Goal: Obtain resource: Download file/media

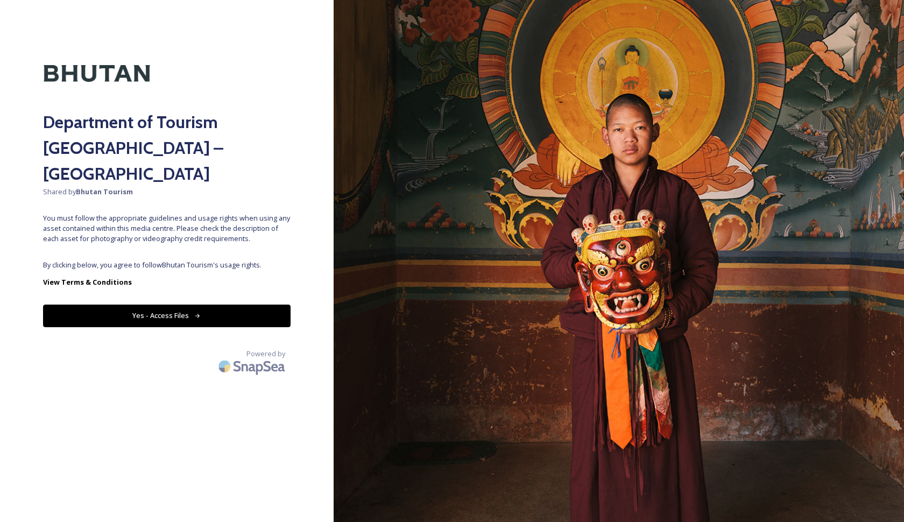
click at [233, 305] on button "Yes - Access Files" at bounding box center [167, 316] width 248 height 22
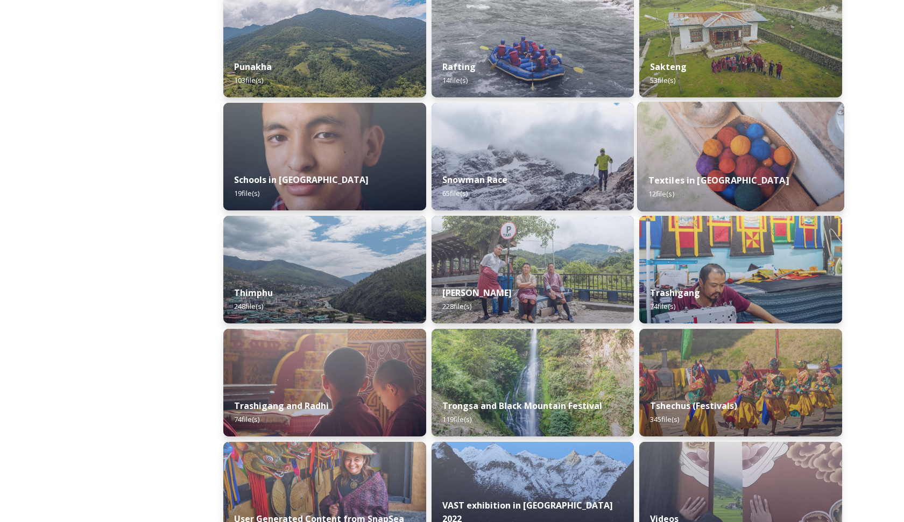
scroll to position [1102, 0]
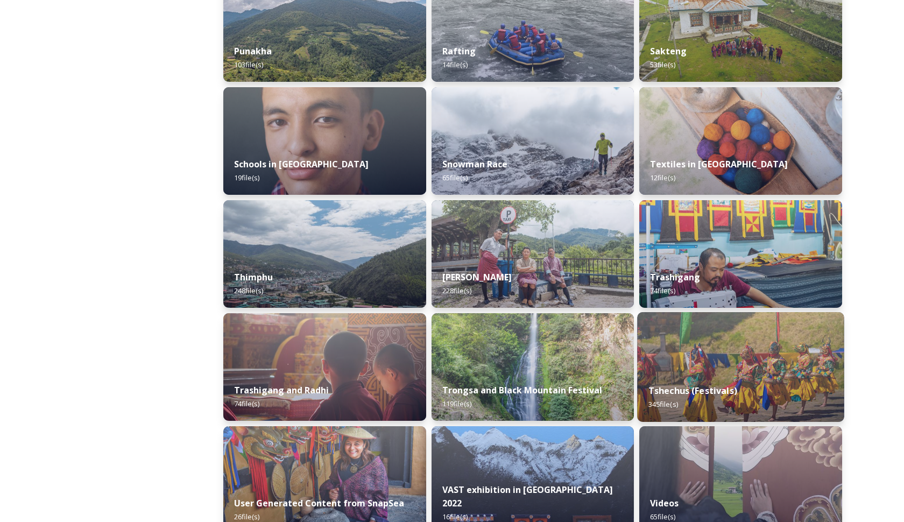
click at [645, 393] on div "Tshechus (Festivals) 345 file(s)" at bounding box center [741, 397] width 207 height 49
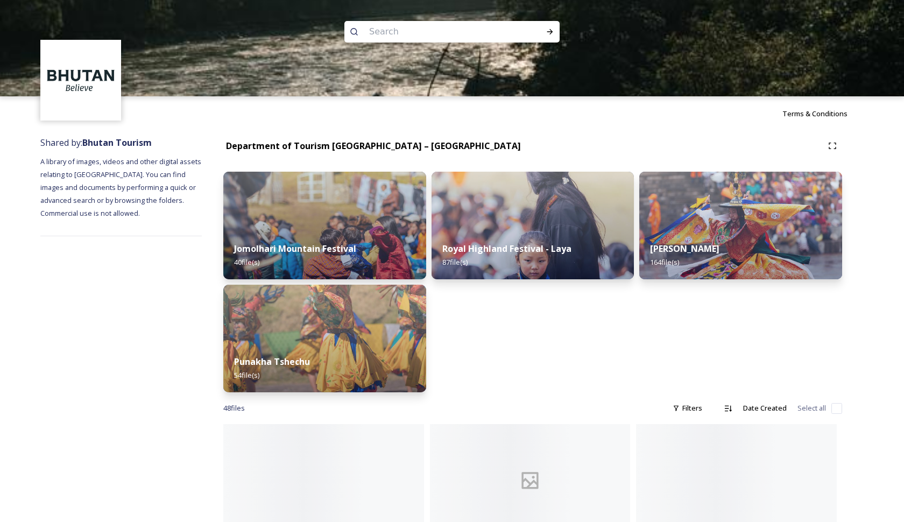
scroll to position [25, 0]
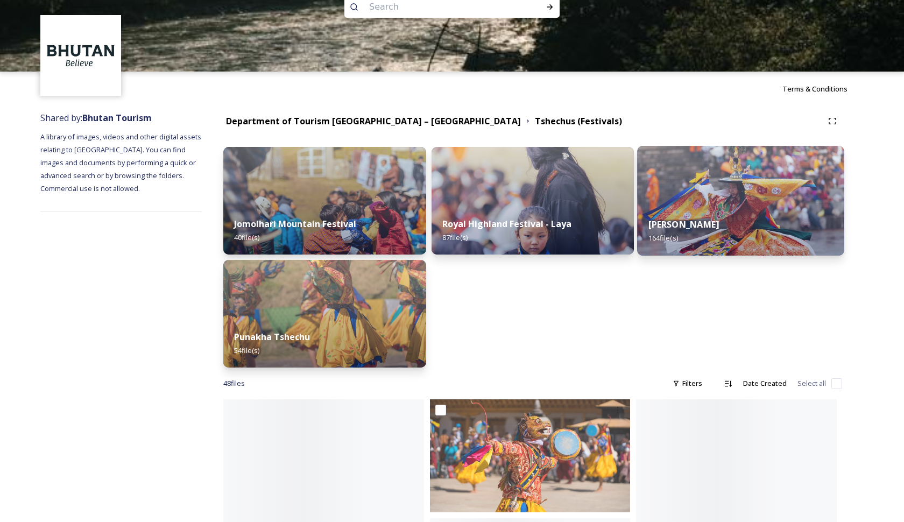
click at [676, 210] on div "Thimphu Tshechu 164 file(s)" at bounding box center [741, 231] width 207 height 49
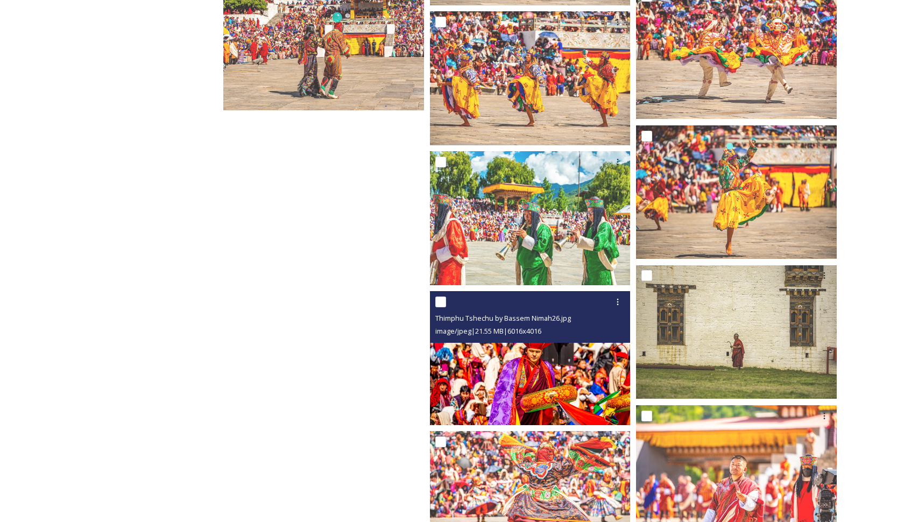
scroll to position [8757, 0]
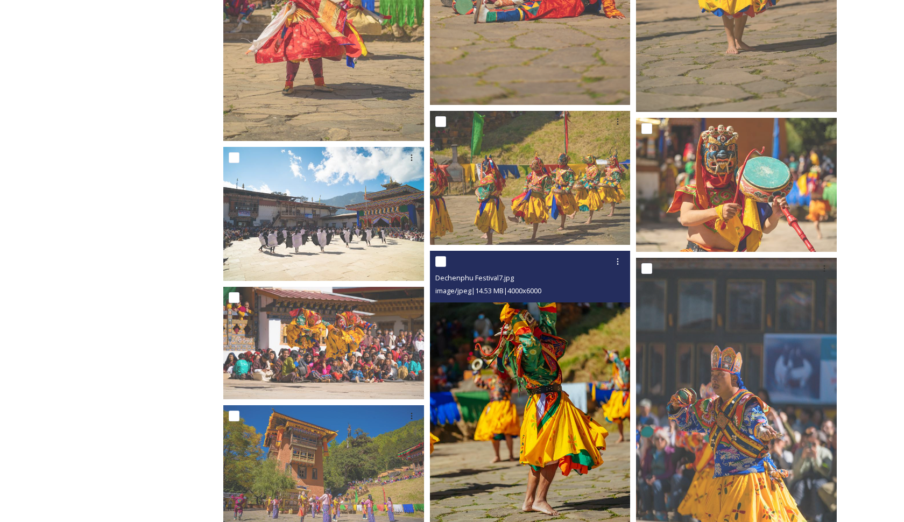
scroll to position [2132, 0]
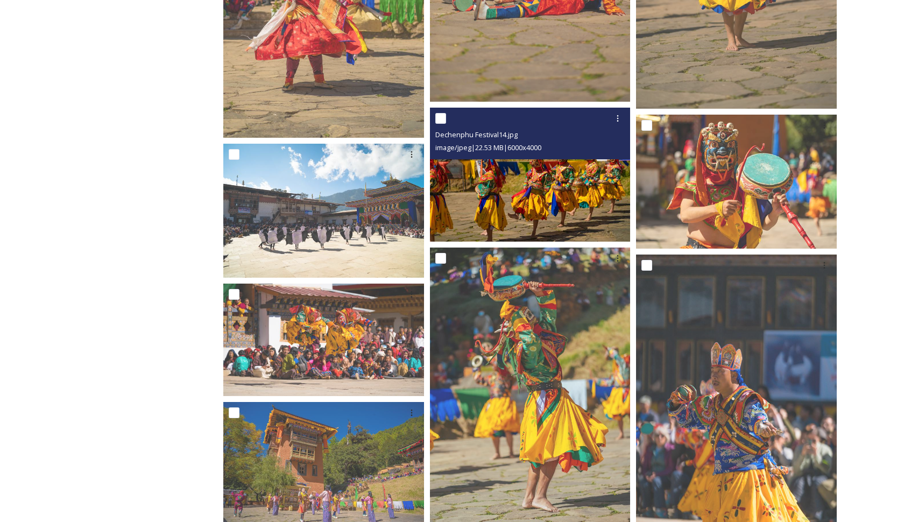
click at [553, 205] on img at bounding box center [530, 175] width 201 height 134
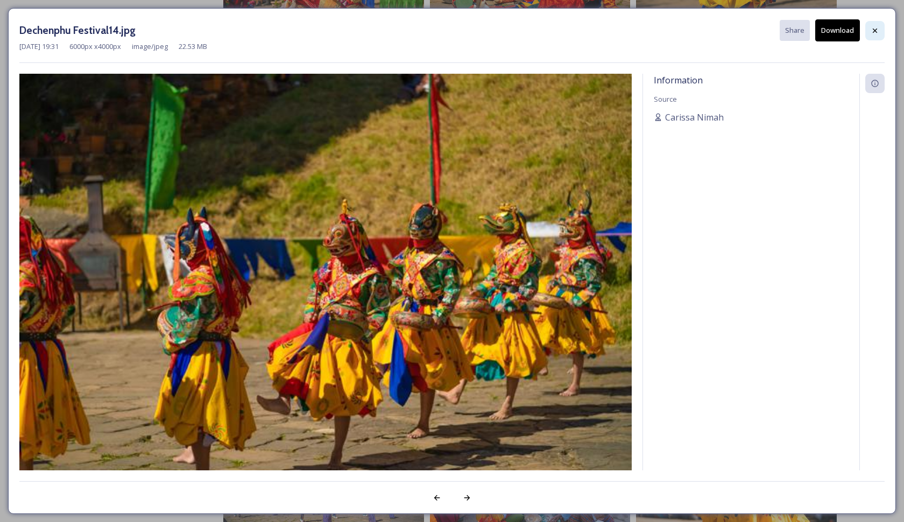
click at [873, 30] on icon at bounding box center [875, 30] width 9 height 9
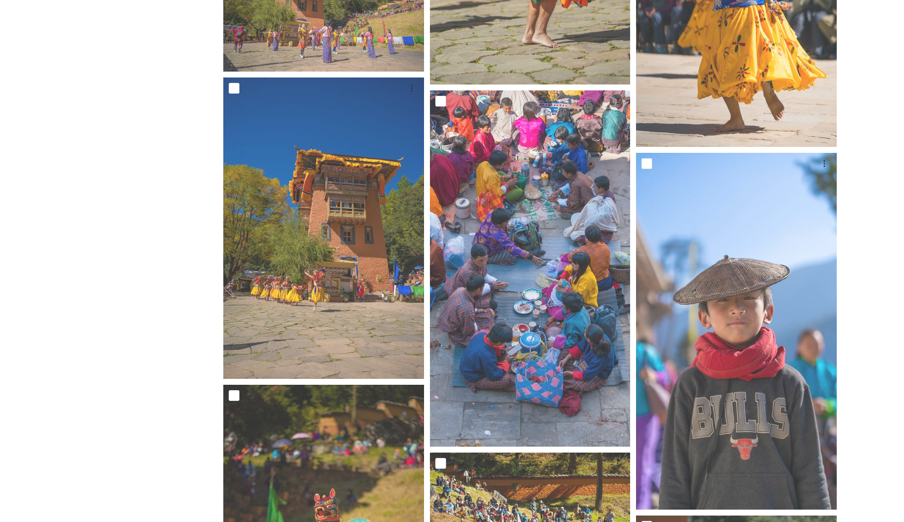
scroll to position [2593, 0]
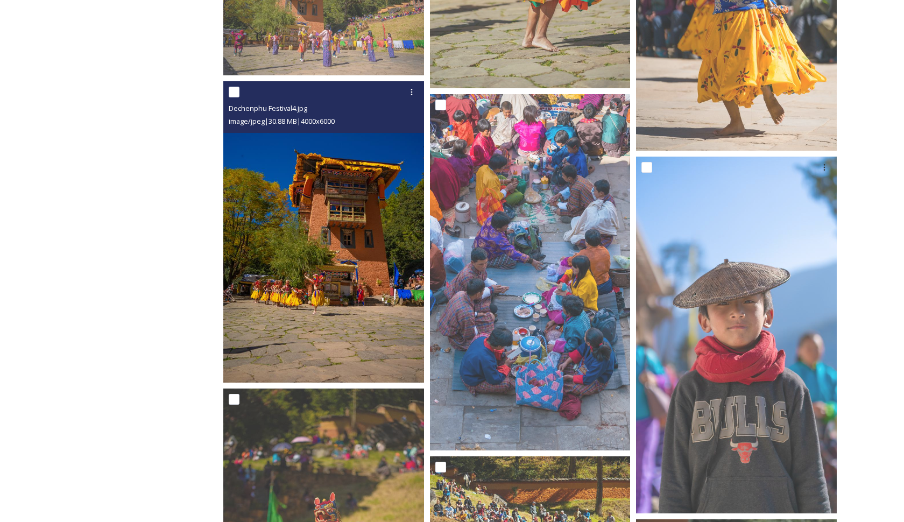
click at [395, 247] on img at bounding box center [323, 231] width 201 height 301
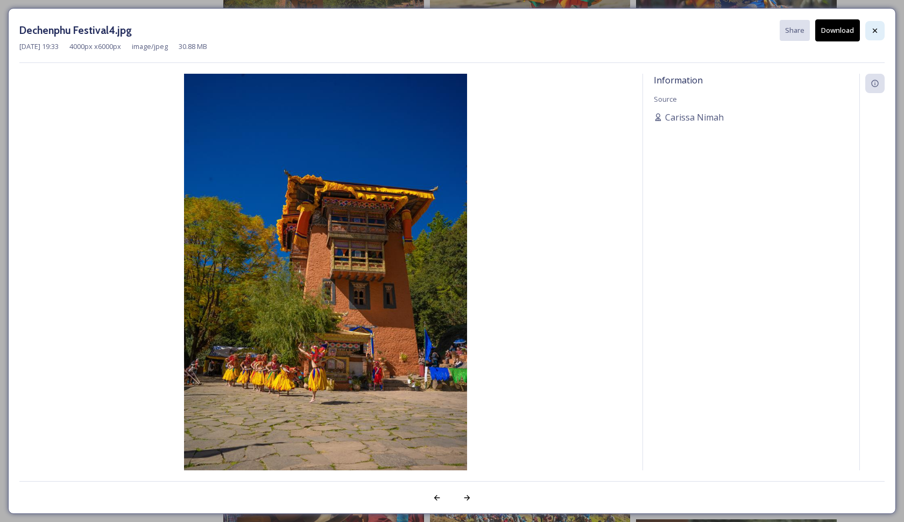
click at [876, 30] on icon at bounding box center [875, 30] width 9 height 9
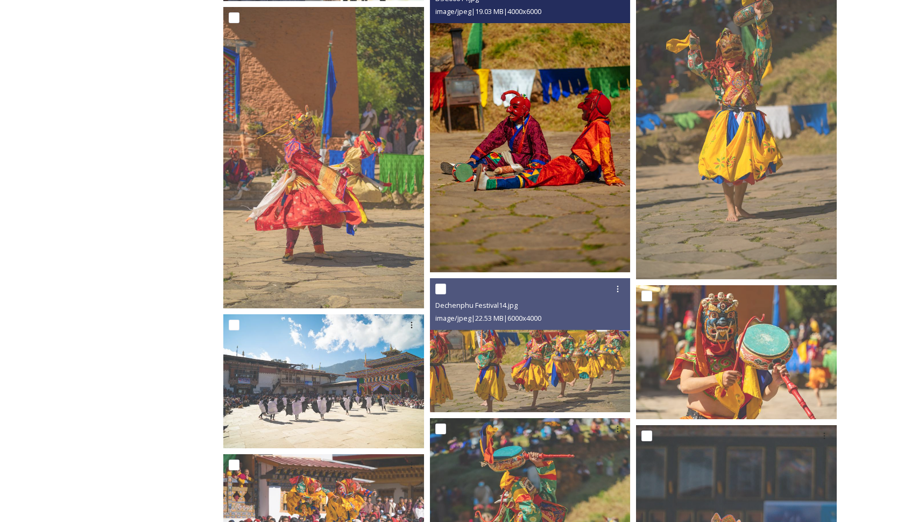
scroll to position [1941, 0]
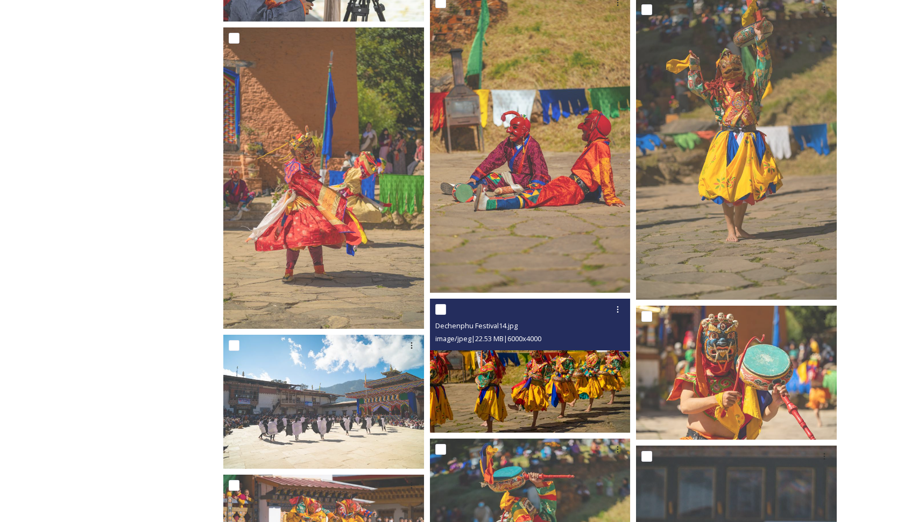
click at [520, 390] on img at bounding box center [530, 366] width 201 height 134
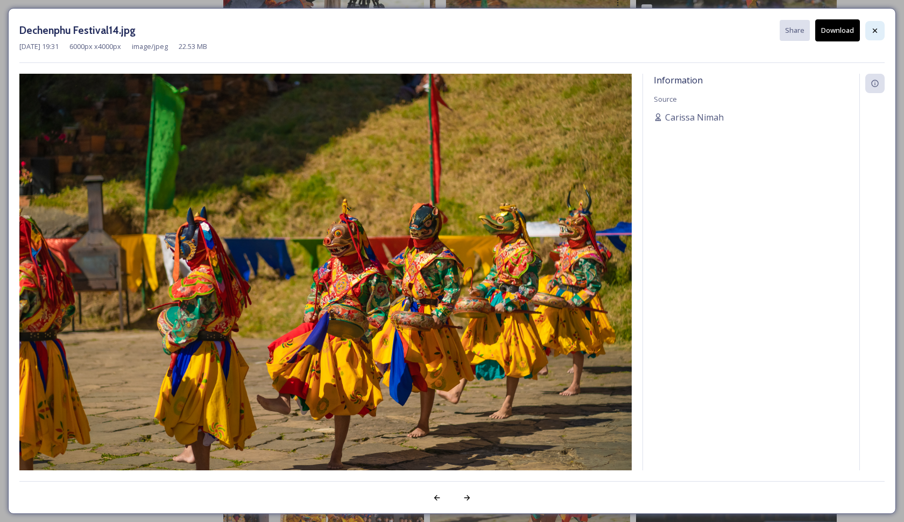
click at [878, 32] on icon at bounding box center [875, 30] width 9 height 9
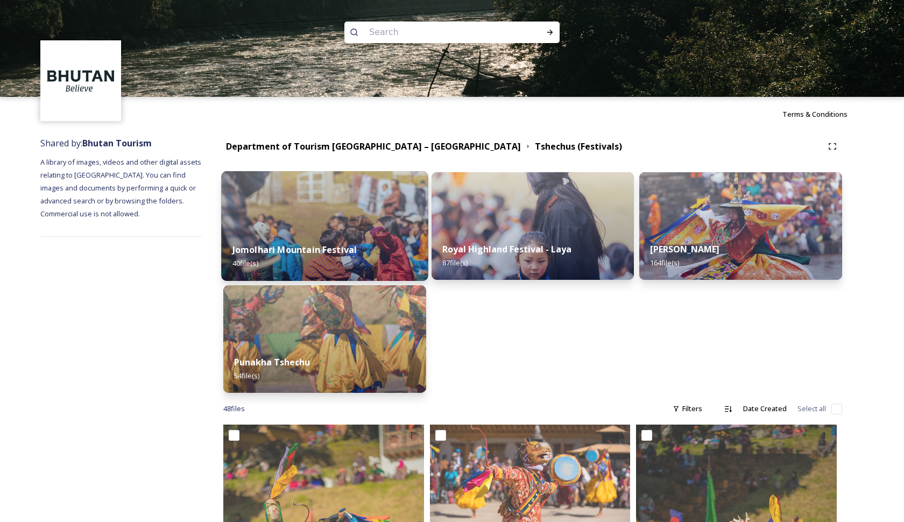
scroll to position [0, 0]
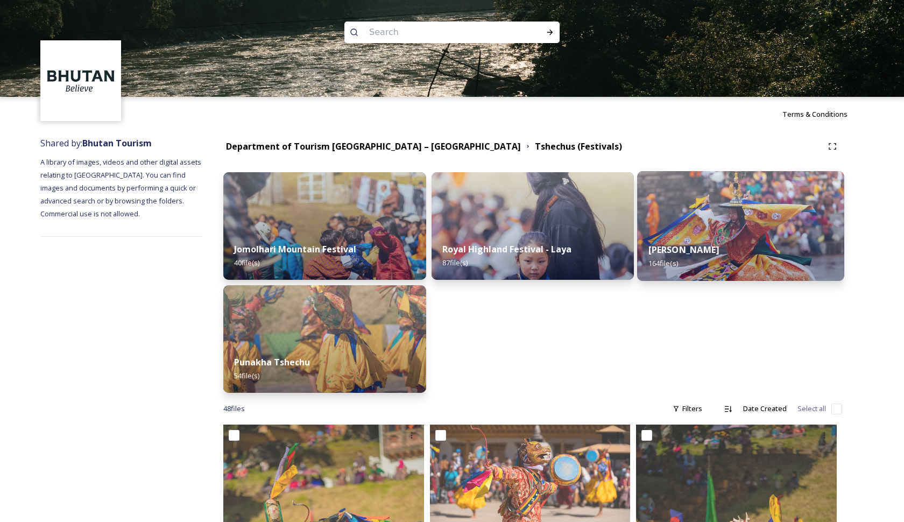
click at [686, 223] on img at bounding box center [741, 226] width 207 height 110
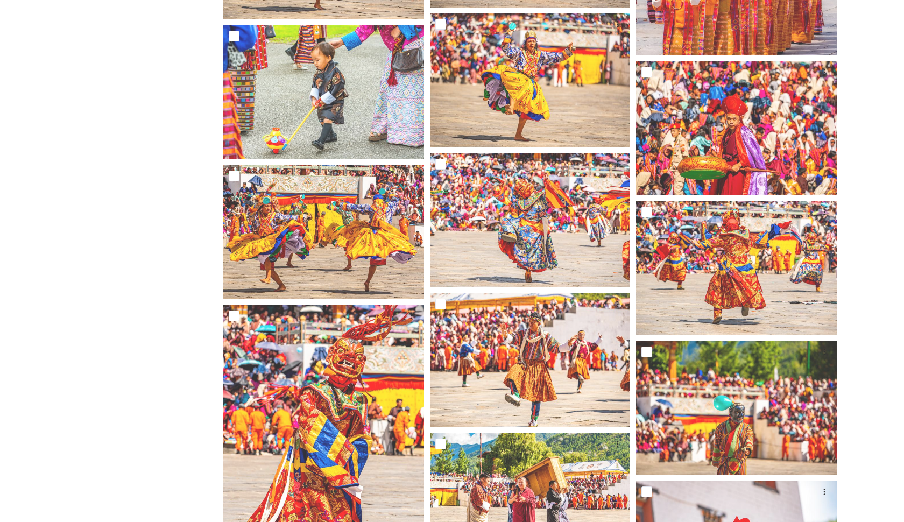
scroll to position [6403, 0]
